Goal: Task Accomplishment & Management: Use online tool/utility

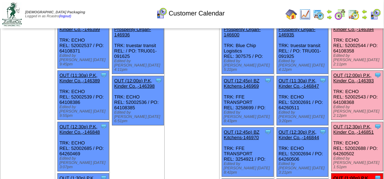
scroll to position [36, 0]
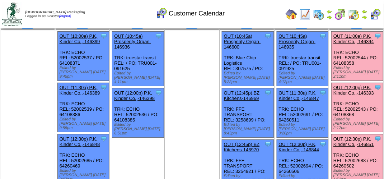
click at [353, 12] on img at bounding box center [353, 14] width 11 height 11
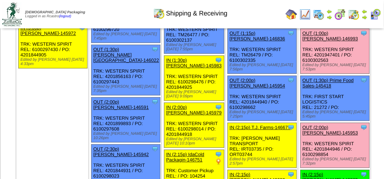
scroll to position [610, 0]
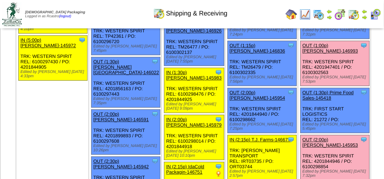
click at [303, 53] on link "OUT (1:00p) [PERSON_NAME]-146993" at bounding box center [331, 48] width 56 height 11
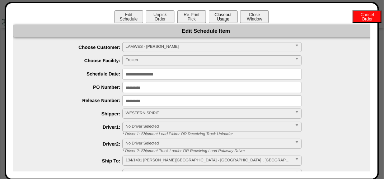
click at [228, 18] on button "Closeout Usage" at bounding box center [223, 16] width 29 height 13
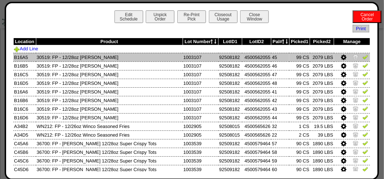
click at [363, 56] on img at bounding box center [366, 57] width 6 height 6
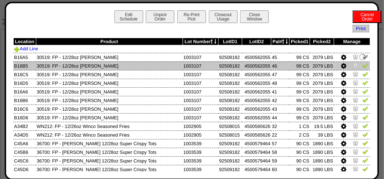
drag, startPoint x: 357, startPoint y: 64, endPoint x: 357, endPoint y: 70, distance: 5.7
click at [363, 65] on img at bounding box center [366, 65] width 6 height 6
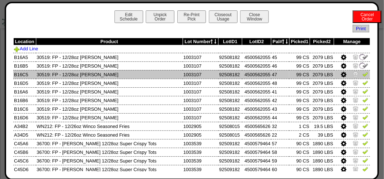
click at [363, 71] on img at bounding box center [366, 74] width 6 height 6
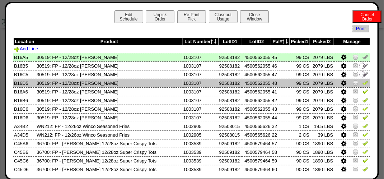
click at [363, 83] on img at bounding box center [366, 83] width 6 height 6
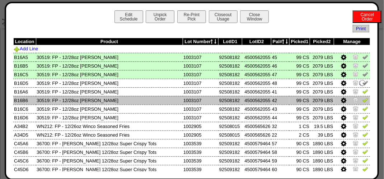
drag, startPoint x: 362, startPoint y: 92, endPoint x: 360, endPoint y: 98, distance: 6.1
click at [363, 92] on img at bounding box center [366, 91] width 6 height 6
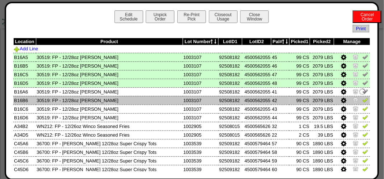
click at [358, 104] on td at bounding box center [352, 100] width 36 height 9
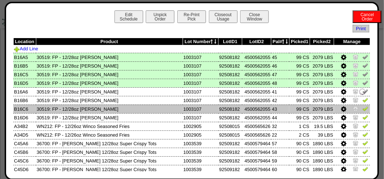
click at [356, 111] on td at bounding box center [352, 108] width 36 height 9
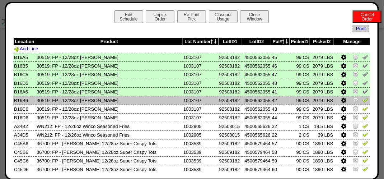
click at [363, 98] on img at bounding box center [366, 100] width 6 height 6
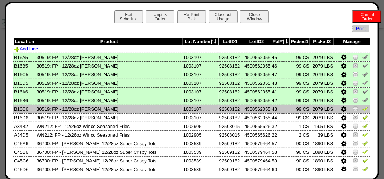
click at [363, 107] on img at bounding box center [366, 109] width 6 height 6
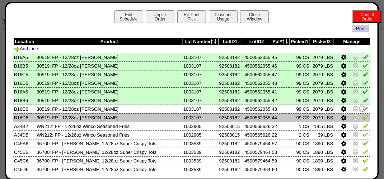
click at [363, 117] on img at bounding box center [366, 117] width 6 height 6
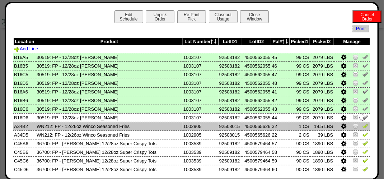
click at [353, 127] on img at bounding box center [356, 126] width 6 height 6
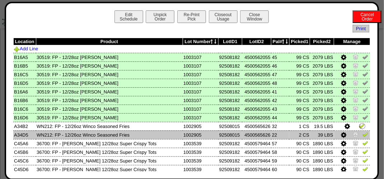
click at [363, 134] on img at bounding box center [366, 134] width 6 height 6
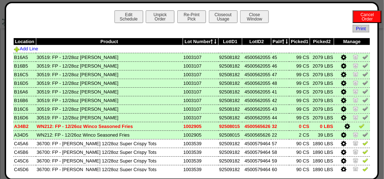
click at [359, 126] on img at bounding box center [362, 126] width 6 height 6
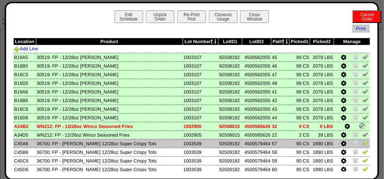
click at [363, 145] on img at bounding box center [366, 143] width 6 height 6
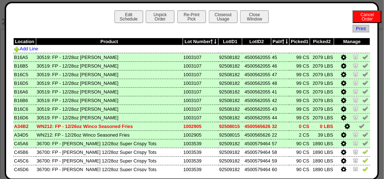
click at [341, 134] on icon at bounding box center [343, 135] width 5 height 6
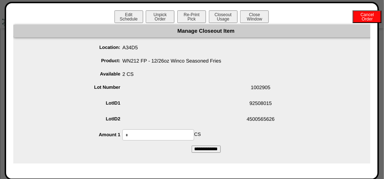
click at [153, 126] on span "4500565626" at bounding box center [214, 120] width 372 height 14
click at [177, 132] on input "*" at bounding box center [158, 134] width 72 height 11
type input "**"
click at [192, 145] on input "**********" at bounding box center [206, 148] width 29 height 7
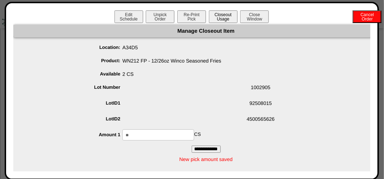
click at [226, 12] on button "Closeout Usage" at bounding box center [223, 16] width 29 height 13
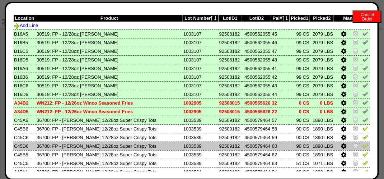
scroll to position [36, 0]
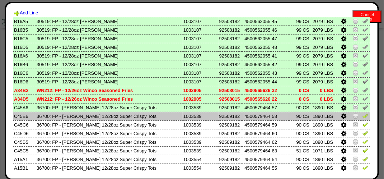
click at [363, 117] on img at bounding box center [366, 116] width 6 height 6
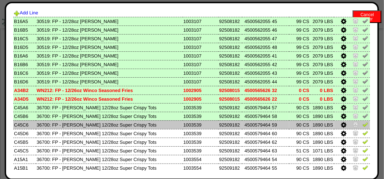
click at [363, 123] on img at bounding box center [366, 124] width 6 height 6
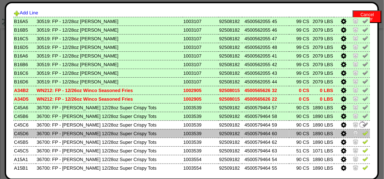
click at [363, 131] on img at bounding box center [366, 133] width 6 height 6
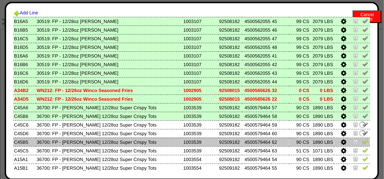
click at [363, 139] on img at bounding box center [366, 142] width 6 height 6
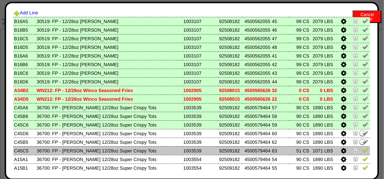
click at [363, 148] on img at bounding box center [366, 150] width 6 height 6
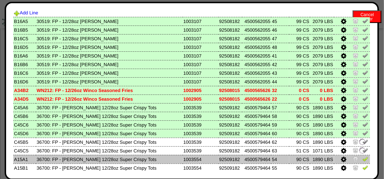
click at [363, 158] on img at bounding box center [366, 159] width 6 height 6
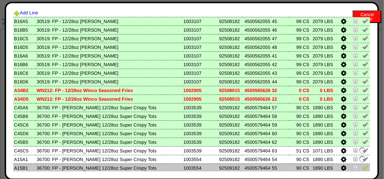
click at [358, 163] on td at bounding box center [352, 159] width 36 height 9
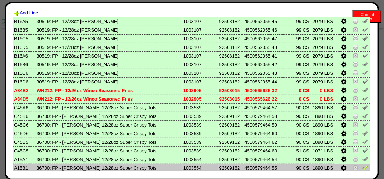
click at [363, 168] on img at bounding box center [366, 167] width 6 height 6
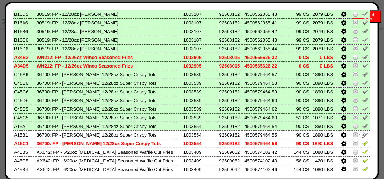
scroll to position [125, 0]
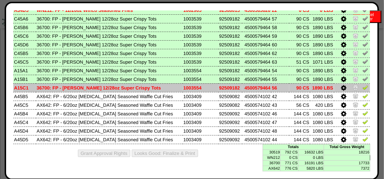
click at [363, 89] on img at bounding box center [366, 87] width 6 height 6
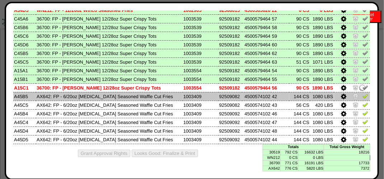
drag, startPoint x: 359, startPoint y: 93, endPoint x: 359, endPoint y: 97, distance: 4.3
click at [359, 93] on td at bounding box center [352, 96] width 36 height 9
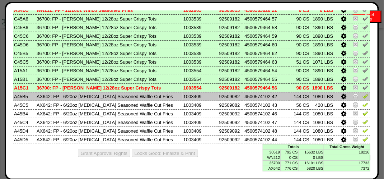
click at [363, 96] on img at bounding box center [366, 96] width 6 height 6
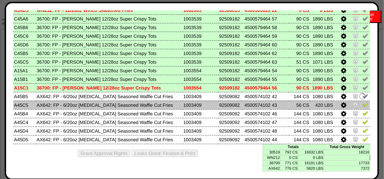
click at [363, 104] on img at bounding box center [366, 105] width 6 height 6
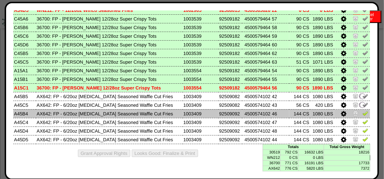
click at [363, 111] on img at bounding box center [366, 113] width 6 height 6
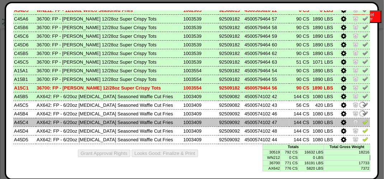
click at [363, 121] on img at bounding box center [366, 122] width 6 height 6
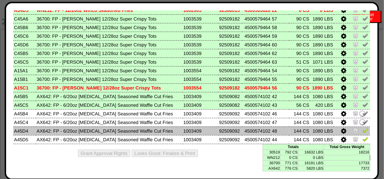
click at [363, 131] on img at bounding box center [366, 130] width 6 height 6
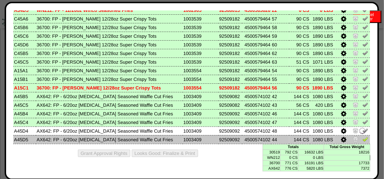
click at [363, 140] on img at bounding box center [366, 139] width 6 height 6
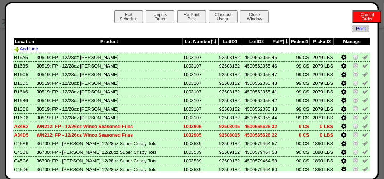
scroll to position [574, 0]
click at [215, 18] on button "Closeout Usage" at bounding box center [223, 16] width 29 height 13
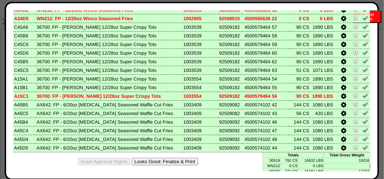
scroll to position [125, 0]
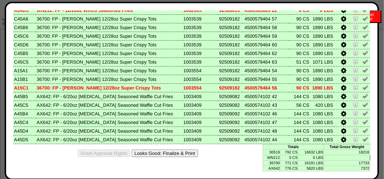
click at [182, 148] on div "Grant Approval Rights Looks Good: Finalize & Print" at bounding box center [191, 153] width 357 height 18
drag, startPoint x: 187, startPoint y: 155, endPoint x: 225, endPoint y: 63, distance: 99.3
click at [187, 154] on button "Looks Good: Finalize & Print" at bounding box center [165, 153] width 66 height 8
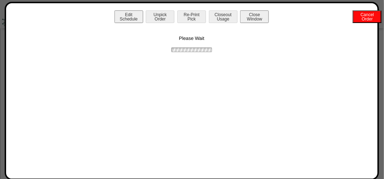
scroll to position [0, 0]
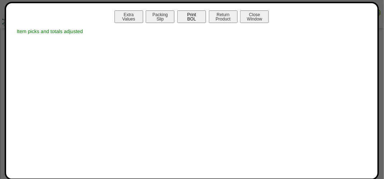
click at [191, 15] on button "Print BOL" at bounding box center [191, 16] width 29 height 13
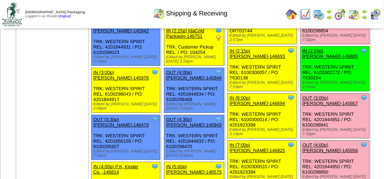
scroll to position [754, 0]
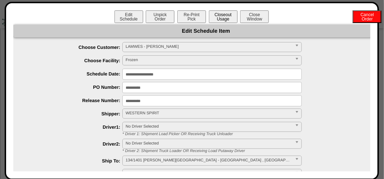
click at [223, 11] on button "Closeout Usage" at bounding box center [223, 16] width 29 height 13
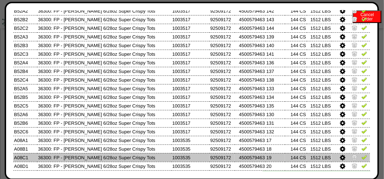
scroll to position [64, 0]
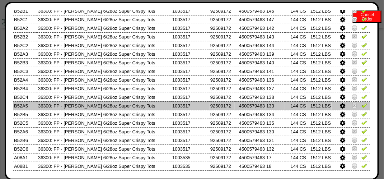
click at [340, 108] on icon at bounding box center [342, 106] width 5 height 6
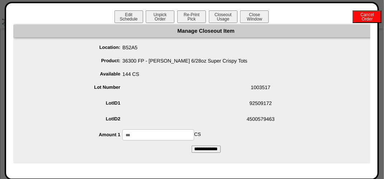
click at [173, 136] on input "***" at bounding box center [158, 134] width 72 height 11
type input "***"
click at [165, 149] on form "Manage Closeout Item Location: B52A5 Product: 36300 FP - Lamb Weston 6/28oz Sup…" at bounding box center [206, 89] width 386 height 128
click at [201, 153] on div "Manage Closeout Item Location: B52A5 Product: 36300 FP - Lamb Weston 6/28oz Sup…" at bounding box center [206, 94] width 386 height 139
click at [202, 149] on input "**********" at bounding box center [206, 148] width 29 height 7
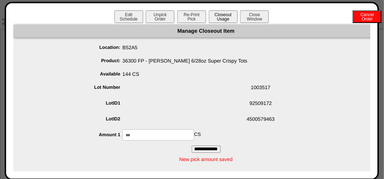
click at [225, 17] on button "Closeout Usage" at bounding box center [223, 16] width 29 height 13
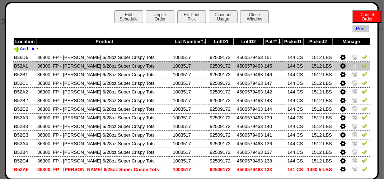
scroll to position [826, 0]
drag, startPoint x: 359, startPoint y: 57, endPoint x: 359, endPoint y: 63, distance: 5.4
click at [362, 58] on img at bounding box center [365, 57] width 6 height 6
click at [359, 70] on td at bounding box center [351, 65] width 37 height 9
click at [362, 68] on img at bounding box center [365, 65] width 6 height 6
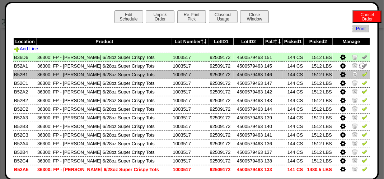
click at [362, 74] on img at bounding box center [365, 74] width 6 height 6
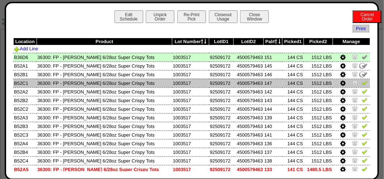
click at [362, 83] on img at bounding box center [365, 83] width 6 height 6
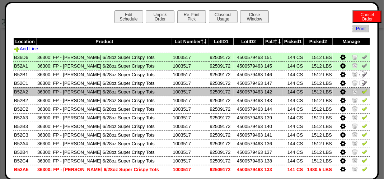
click at [362, 94] on img at bounding box center [365, 91] width 6 height 6
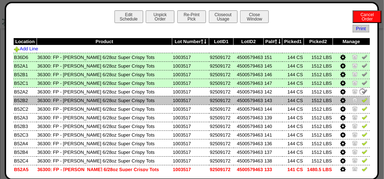
click at [362, 97] on img at bounding box center [365, 100] width 6 height 6
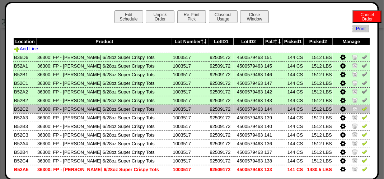
click at [362, 111] on img at bounding box center [365, 109] width 6 height 6
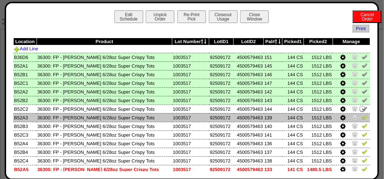
click at [362, 116] on img at bounding box center [365, 117] width 6 height 6
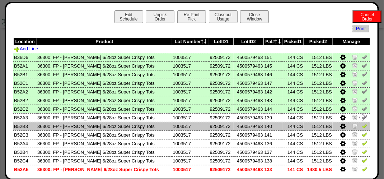
click at [362, 126] on img at bounding box center [365, 126] width 6 height 6
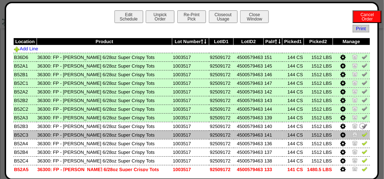
click at [362, 135] on img at bounding box center [365, 134] width 6 height 6
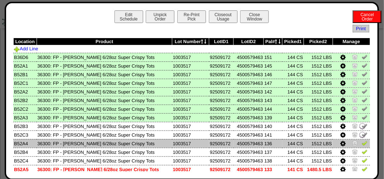
click at [362, 141] on img at bounding box center [365, 143] width 6 height 6
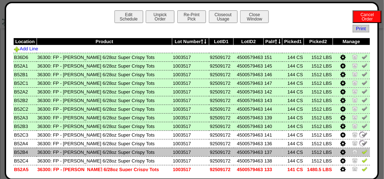
click at [362, 151] on img at bounding box center [365, 152] width 6 height 6
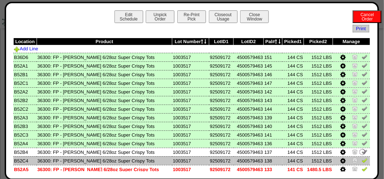
click at [362, 161] on img at bounding box center [365, 160] width 6 height 6
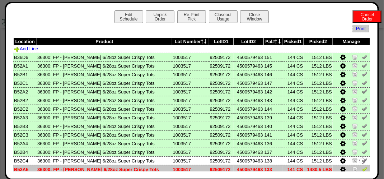
click at [362, 170] on img at bounding box center [365, 169] width 6 height 6
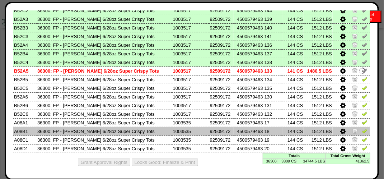
scroll to position [99, 0]
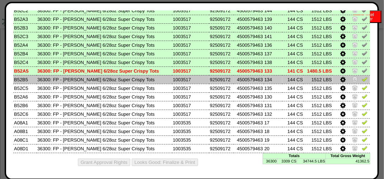
click at [362, 78] on img at bounding box center [365, 79] width 6 height 6
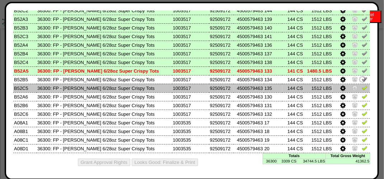
click at [362, 86] on img at bounding box center [365, 88] width 6 height 6
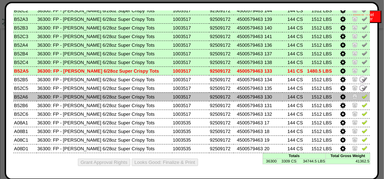
drag, startPoint x: 360, startPoint y: 93, endPoint x: 358, endPoint y: 100, distance: 7.4
click at [362, 94] on img at bounding box center [365, 96] width 6 height 6
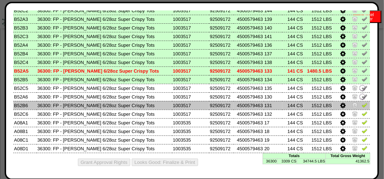
click at [362, 103] on img at bounding box center [365, 105] width 6 height 6
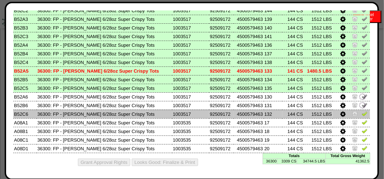
click at [362, 115] on img at bounding box center [365, 114] width 6 height 6
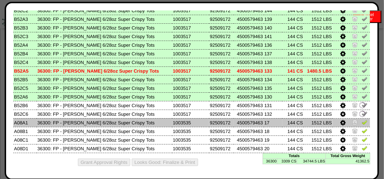
click at [362, 122] on img at bounding box center [365, 122] width 6 height 6
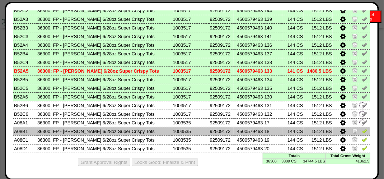
click at [362, 131] on img at bounding box center [365, 131] width 6 height 6
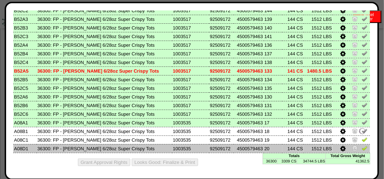
click at [362, 147] on img at bounding box center [365, 148] width 6 height 6
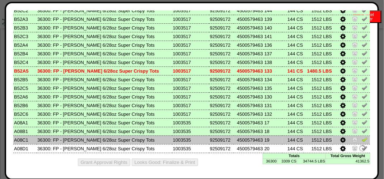
scroll to position [969, 0]
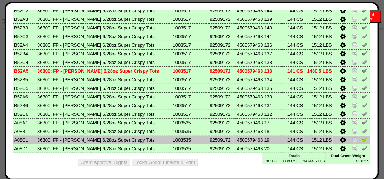
click at [362, 140] on img at bounding box center [365, 139] width 6 height 6
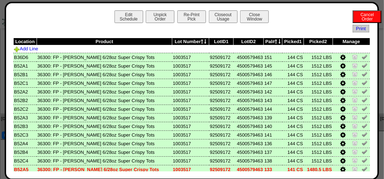
scroll to position [99, 0]
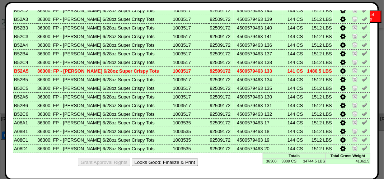
click at [180, 164] on button "Looks Good: Finalize & Print" at bounding box center [165, 162] width 66 height 8
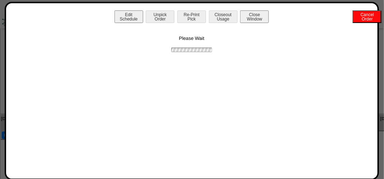
scroll to position [0, 0]
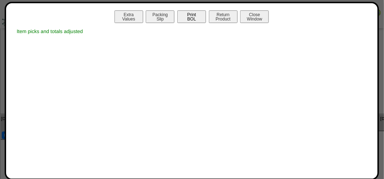
click at [200, 20] on button "Print BOL" at bounding box center [191, 16] width 29 height 13
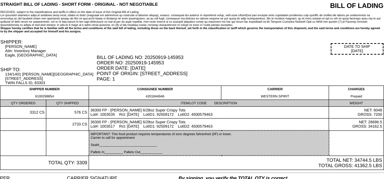
scroll to position [1, 0]
